Goal: Communication & Community: Answer question/provide support

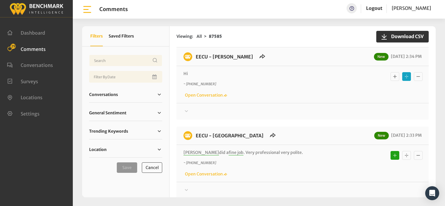
scroll to position [87, 0]
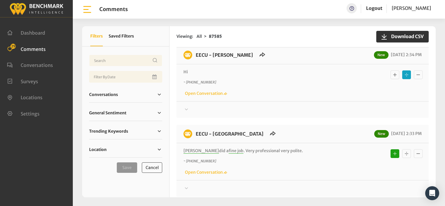
click at [186, 34] on icon at bounding box center [187, 30] width 6 height 7
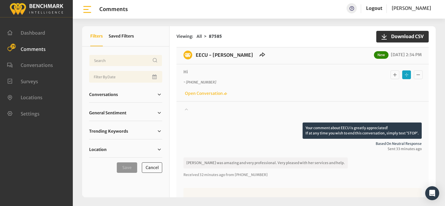
click at [392, 76] on icon "Basic example" at bounding box center [395, 74] width 6 height 7
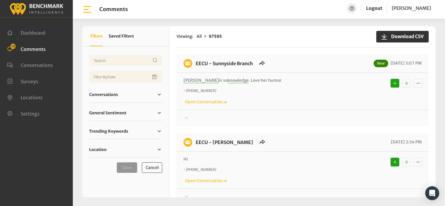
click at [295, 44] on div "Viewing: All 87585 Download CSV" at bounding box center [303, 36] width 252 height 21
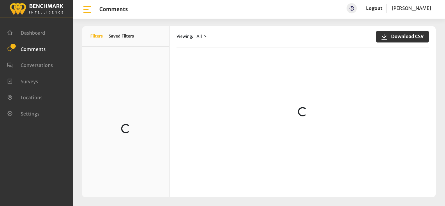
scroll to position [466, 0]
click at [275, 45] on div "Viewing: All Download CSV" at bounding box center [303, 36] width 252 height 21
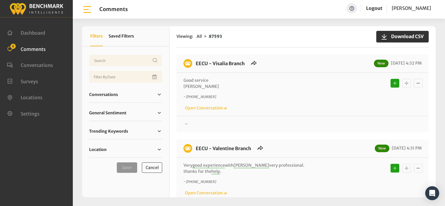
click at [285, 103] on div "~ +15594719301 Open Conversation" at bounding box center [303, 102] width 238 height 17
